Goal: Find specific page/section: Find specific page/section

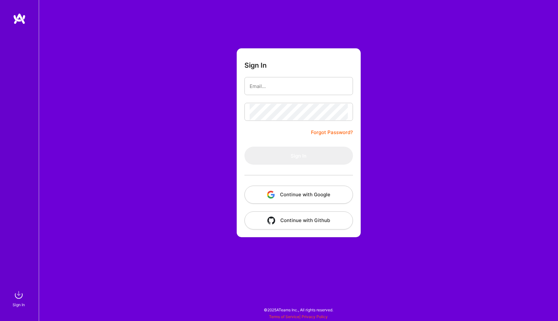
click at [0, 318] on nordpass-portal at bounding box center [0, 318] width 0 height 0
type input "[EMAIL_ADDRESS][DOMAIN_NAME]"
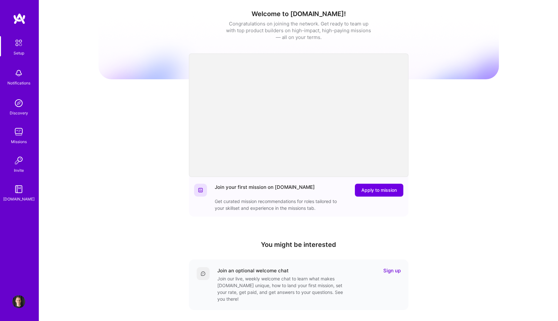
click at [23, 138] on div "Missions" at bounding box center [19, 141] width 16 height 7
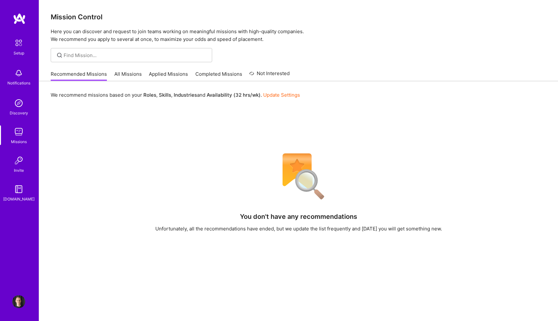
click at [149, 77] on link "Applied Missions" at bounding box center [168, 76] width 39 height 11
